Goal: Transaction & Acquisition: Purchase product/service

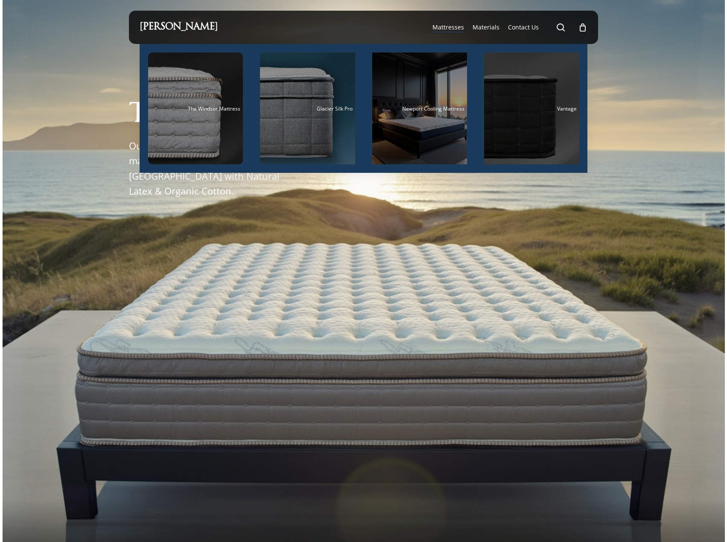
click at [500, 88] on div "Main Menu" at bounding box center [531, 109] width 95 height 112
click at [538, 111] on div "Vantage" at bounding box center [532, 109] width 90 height 6
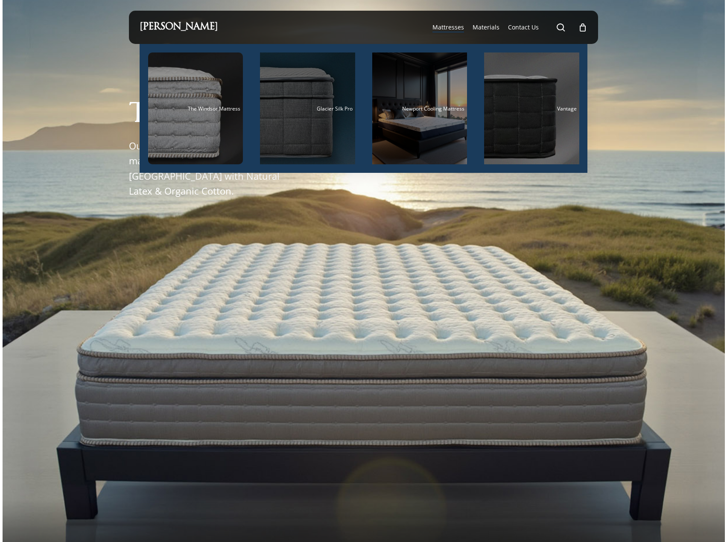
click at [297, 122] on div "Main Menu" at bounding box center [307, 109] width 95 height 112
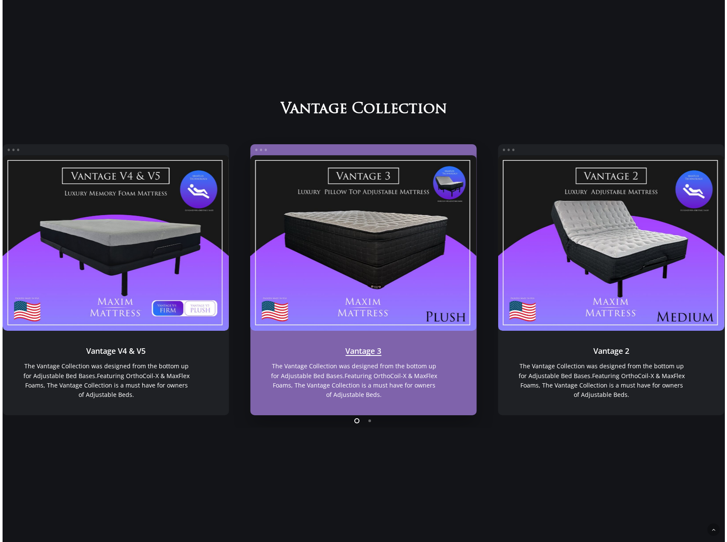
scroll to position [544, 0]
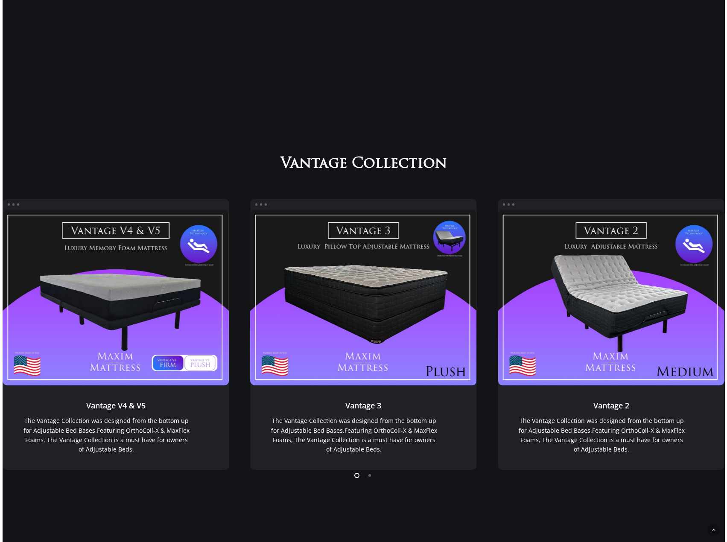
click at [367, 479] on li "Page dot 2" at bounding box center [370, 475] width 13 height 13
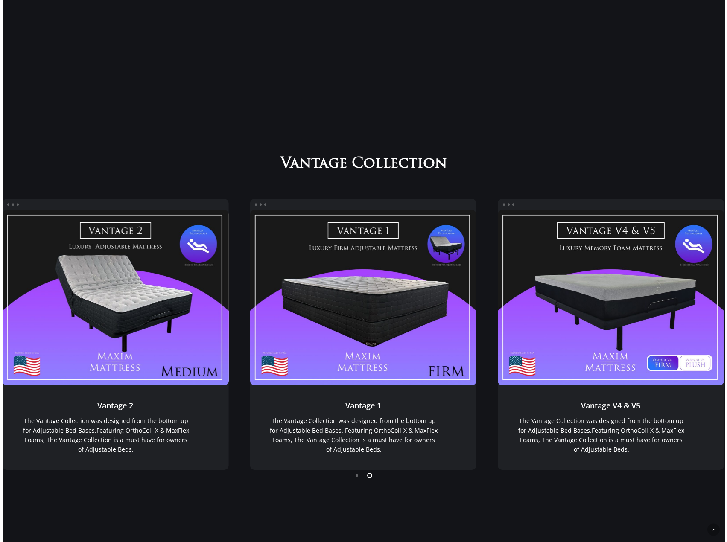
click at [356, 478] on li "Page dot 1" at bounding box center [357, 475] width 13 height 13
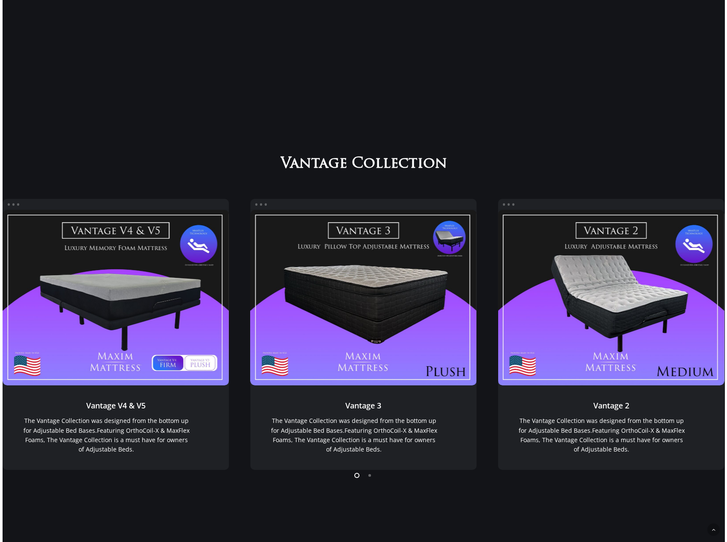
click at [371, 479] on li "Page dot 2" at bounding box center [370, 475] width 13 height 13
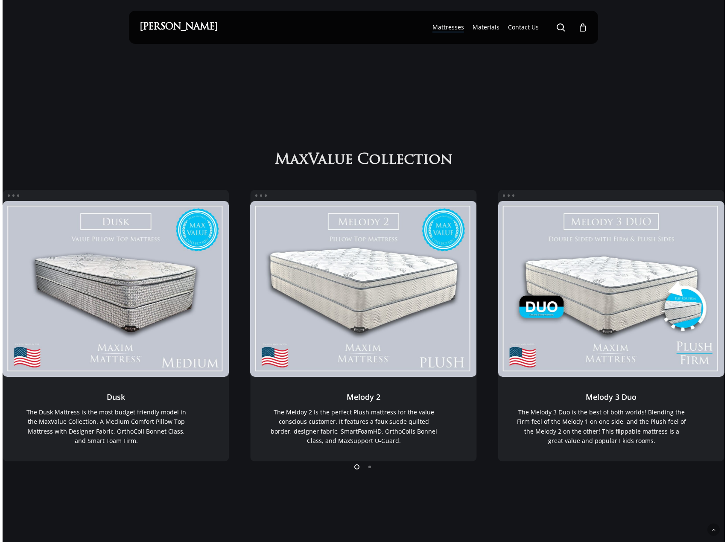
scroll to position [544, 0]
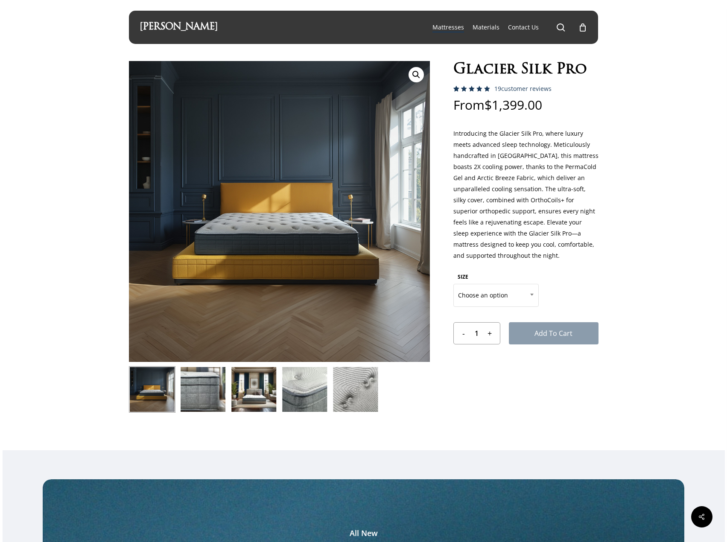
click at [268, 396] on img at bounding box center [254, 389] width 47 height 47
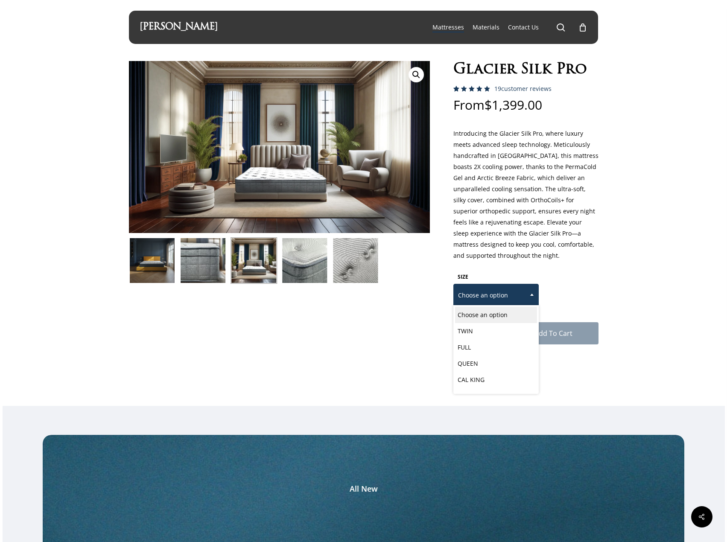
click at [503, 288] on span "Choose an option" at bounding box center [496, 296] width 85 height 18
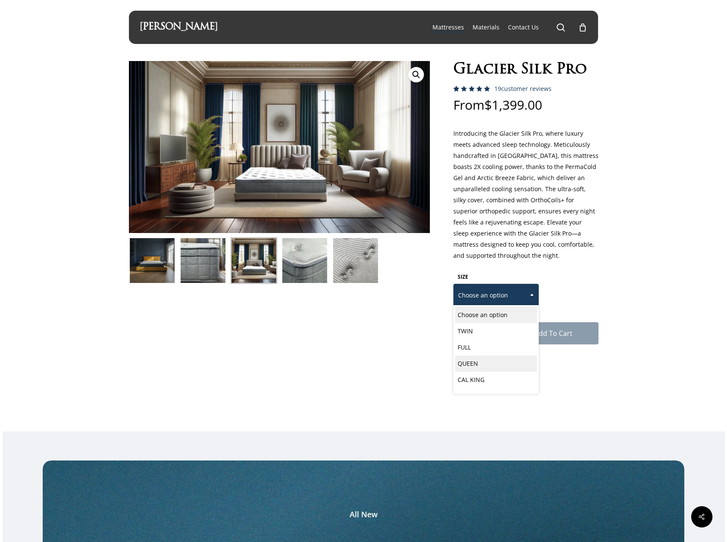
scroll to position [12, 0]
select select "EASTERN KING"
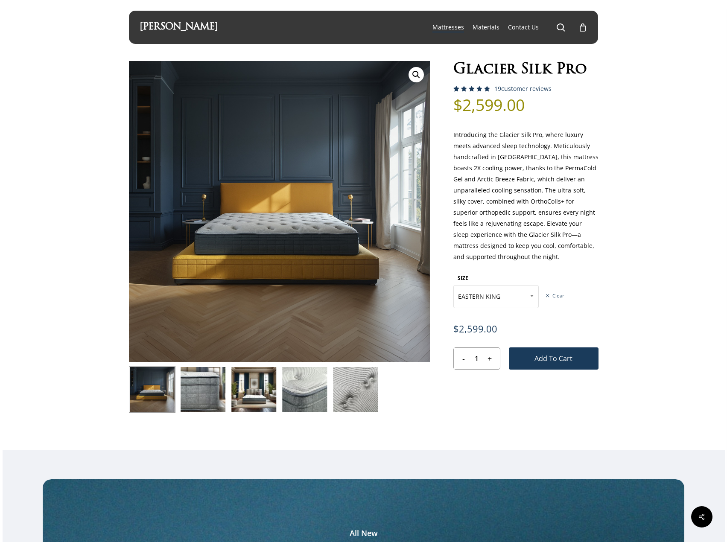
click at [210, 387] on img at bounding box center [203, 389] width 47 height 47
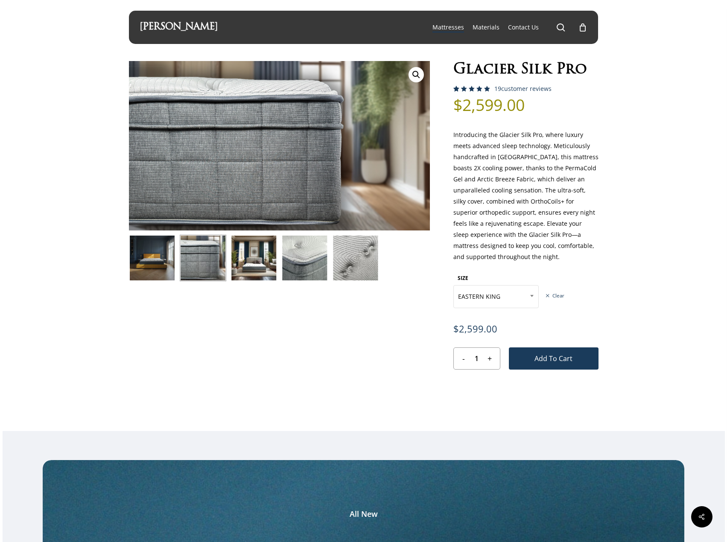
click at [263, 267] on img at bounding box center [254, 258] width 47 height 47
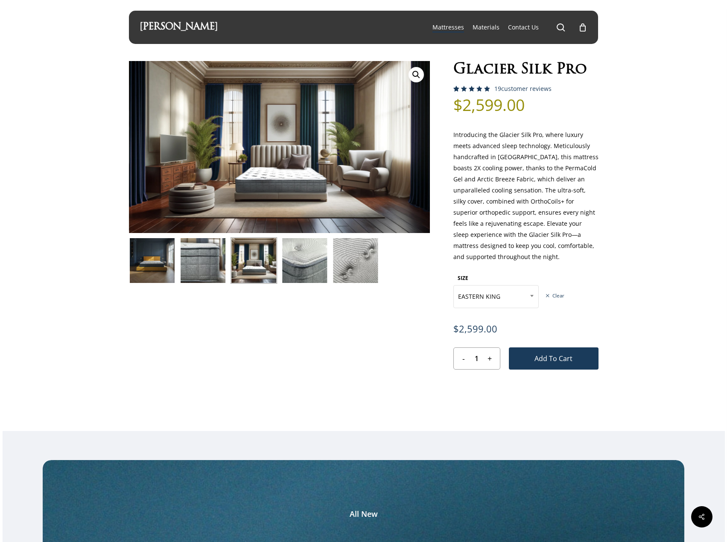
click at [312, 266] on img at bounding box center [304, 260] width 47 height 47
click at [292, 272] on img at bounding box center [304, 260] width 47 height 47
click at [297, 272] on img at bounding box center [304, 260] width 47 height 47
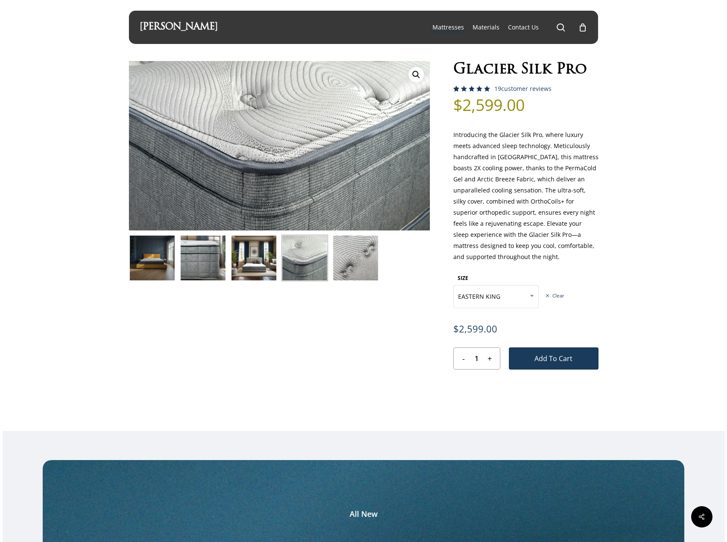
click at [356, 264] on img at bounding box center [355, 258] width 47 height 47
